Goal: Information Seeking & Learning: Learn about a topic

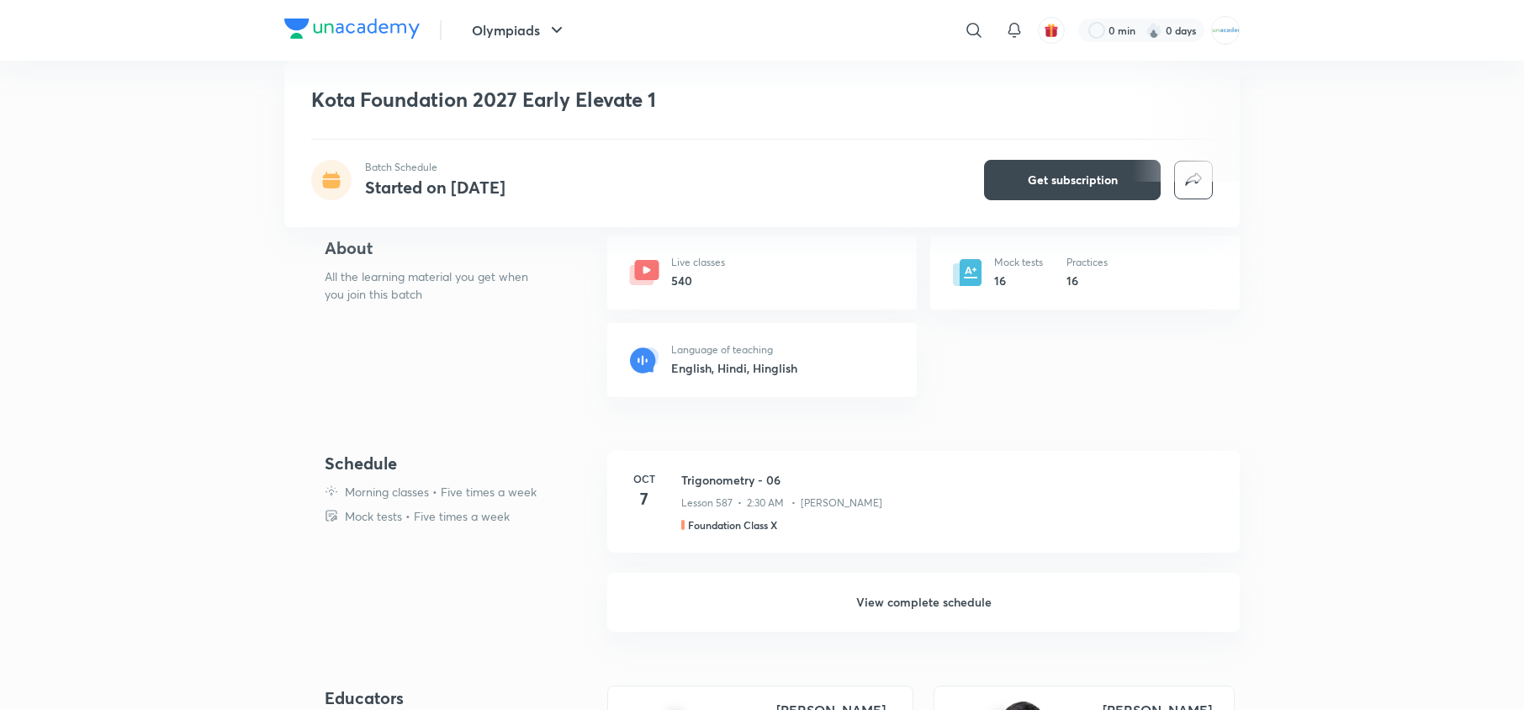
scroll to position [573, 0]
click at [903, 606] on h6 "View complete schedule" at bounding box center [923, 603] width 632 height 59
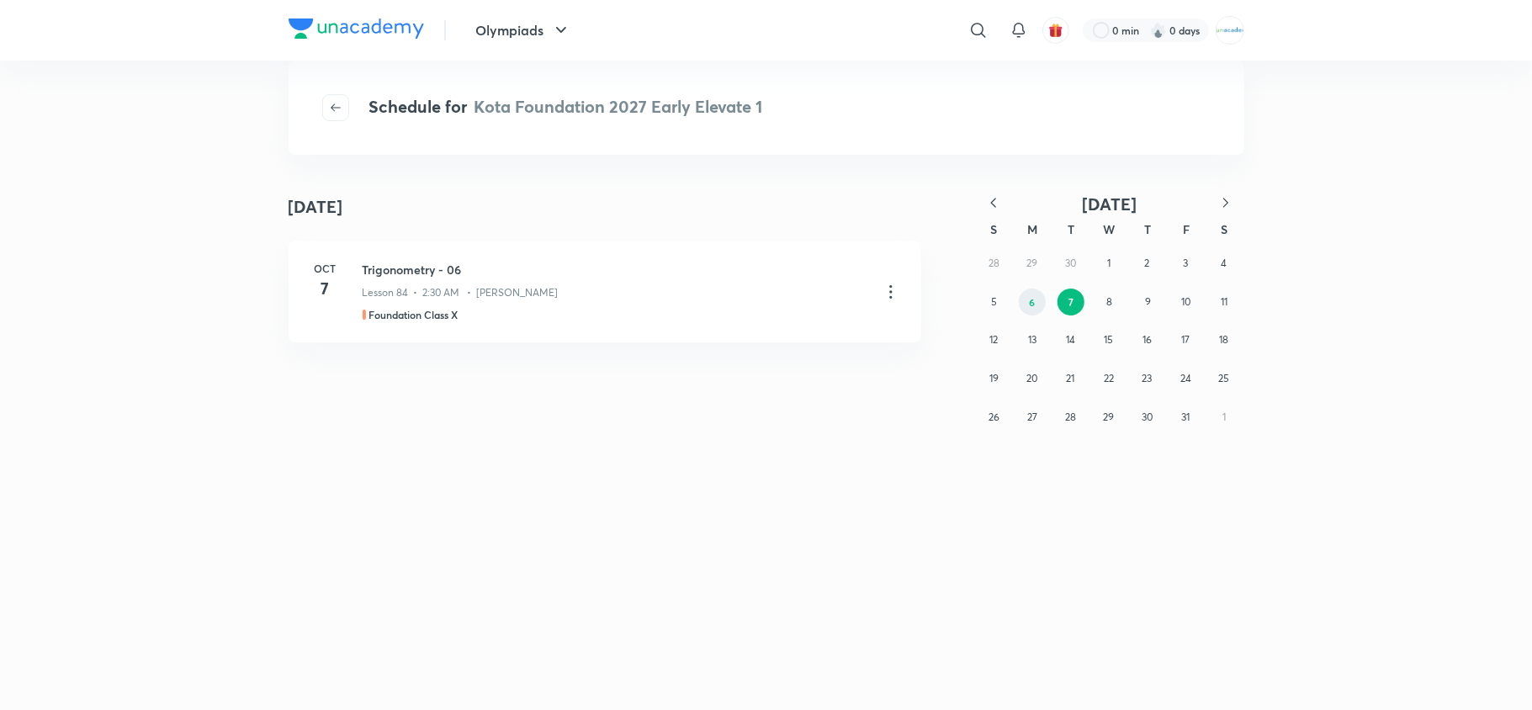
click at [1031, 295] on abbr "6" at bounding box center [1032, 301] width 6 height 13
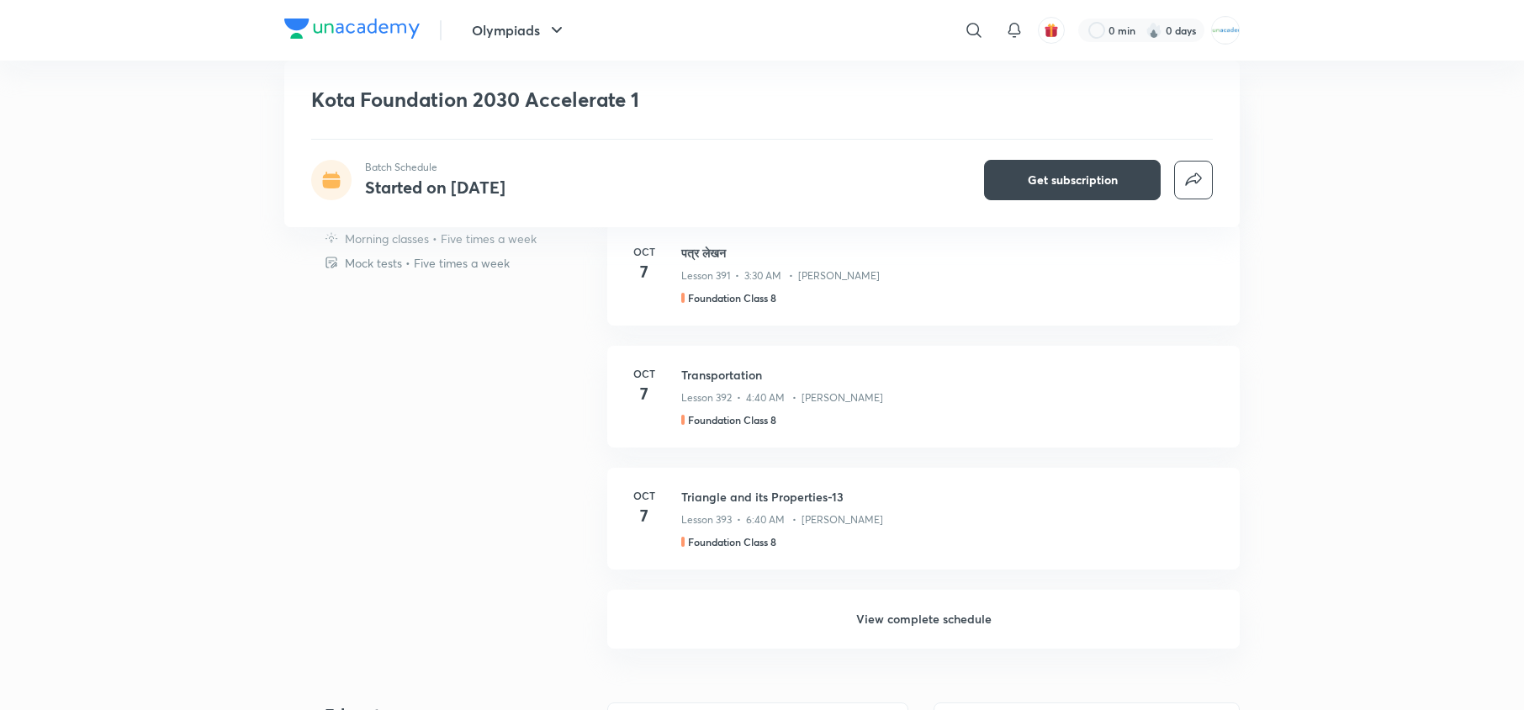
scroll to position [923, 0]
click at [933, 621] on h6 "View complete schedule" at bounding box center [923, 618] width 632 height 59
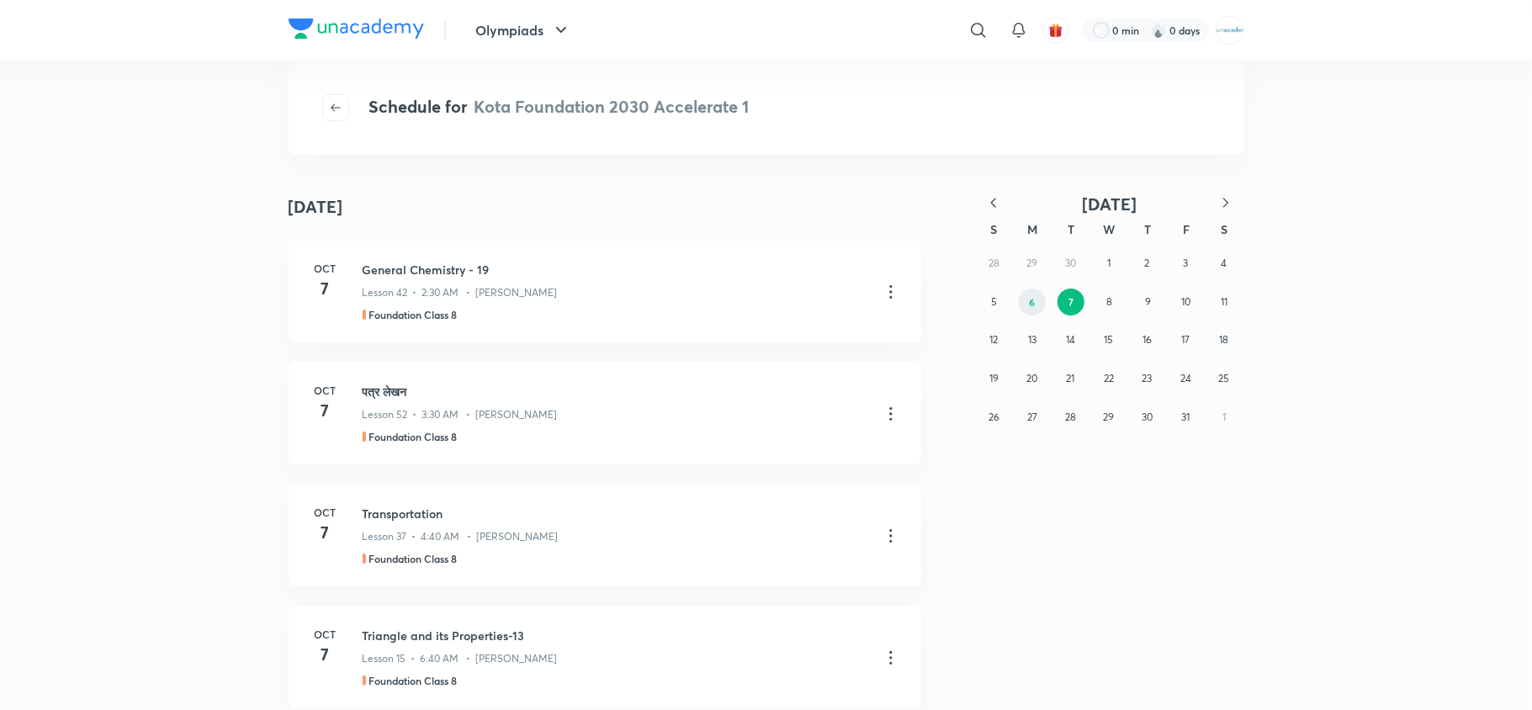
click at [1030, 313] on button "6" at bounding box center [1032, 301] width 27 height 27
